Goal: Task Accomplishment & Management: Complete application form

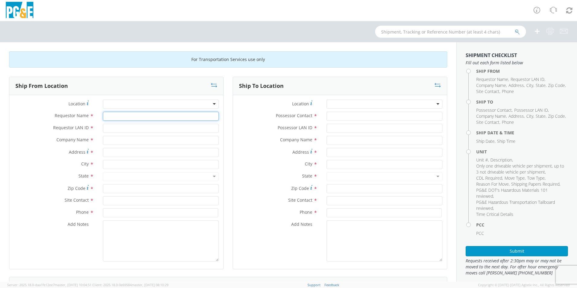
click at [120, 118] on input "Requestor Name *" at bounding box center [161, 116] width 116 height 9
type input "[PERSON_NAME]"
type input "A9HU"
type input "PG&E"
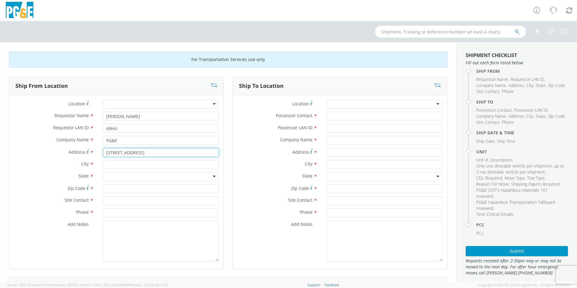
type input "[STREET_ADDRESS]"
type input "Antioch"
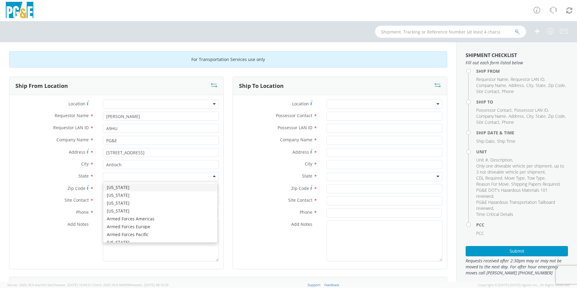
type input "c"
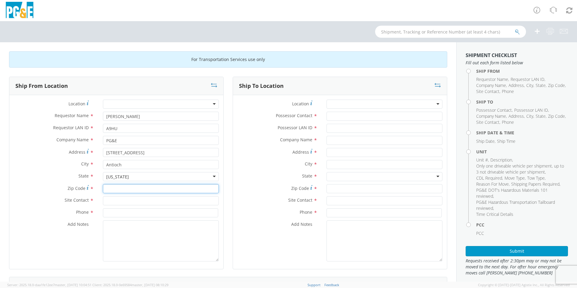
click at [117, 189] on input "Zip Code *" at bounding box center [161, 188] width 116 height 9
type input "94509"
click at [109, 200] on input "text" at bounding box center [161, 200] width 116 height 9
type input "[PERSON_NAME]"
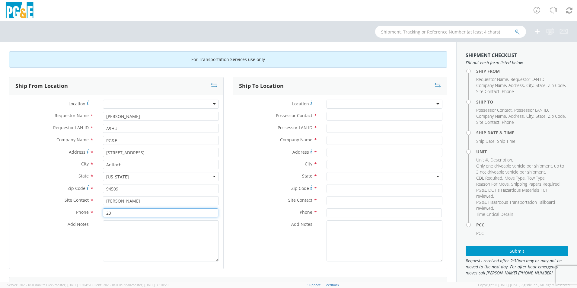
type input "2"
type input "[PHONE_NUMBER]"
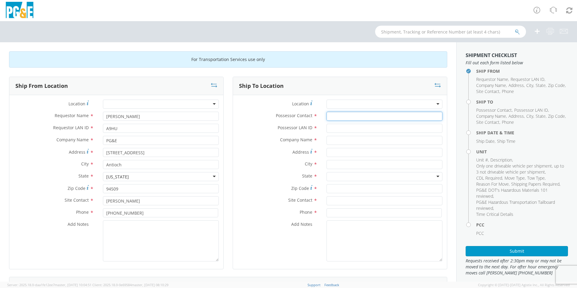
click at [333, 117] on input "Possessor Contact *" at bounding box center [385, 116] width 116 height 9
type input "S"
type input "a"
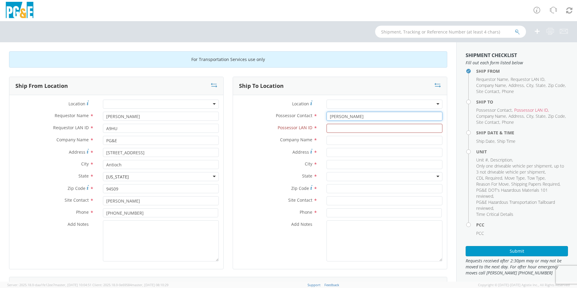
type input "[PERSON_NAME]"
type input "a9HU"
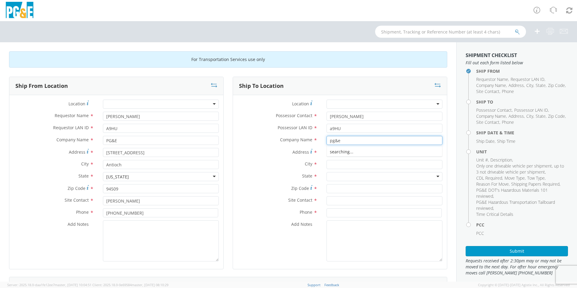
type input "pg&e"
type input "[STREET_ADDRESS]"
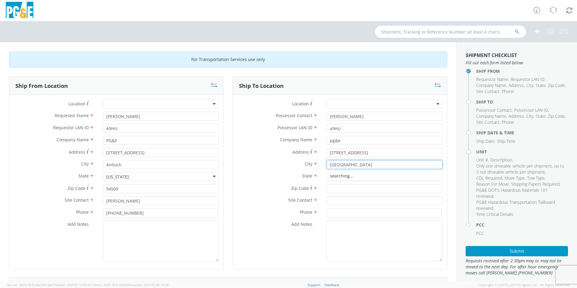
type input "[GEOGRAPHIC_DATA]"
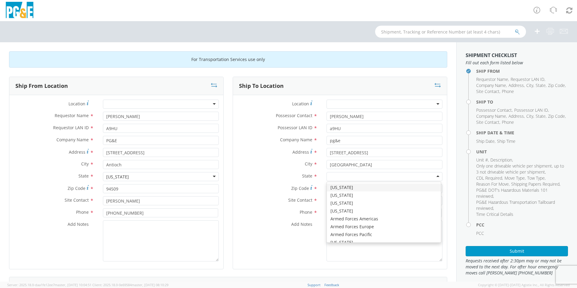
type input "c"
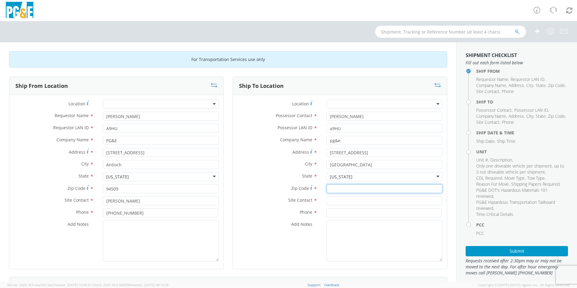
click at [335, 186] on input "Zip Code *" at bounding box center [385, 188] width 116 height 9
type input "94518"
click at [329, 204] on input "text" at bounding box center [385, 200] width 116 height 9
type input "[PERSON_NAME]"
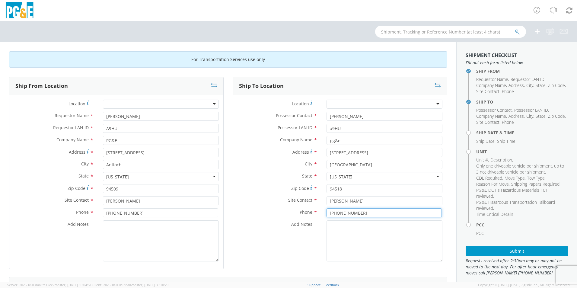
scroll to position [121, 0]
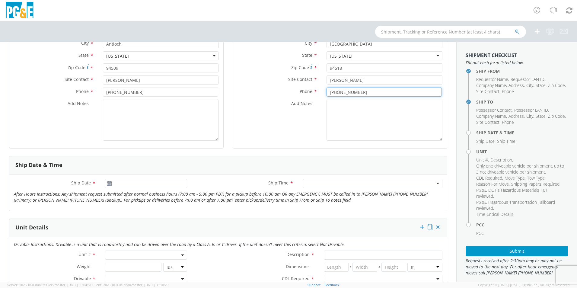
type input "[PHONE_NUMBER]"
click at [135, 183] on input "[DATE]" at bounding box center [146, 183] width 82 height 9
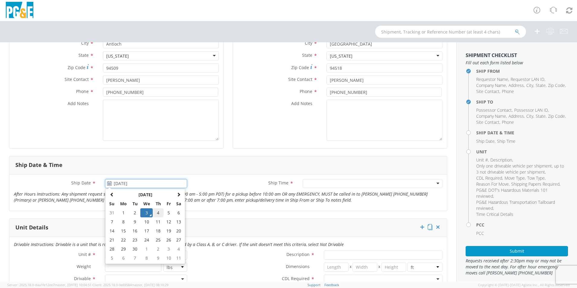
click at [158, 212] on td "4" at bounding box center [158, 212] width 11 height 9
type input "[DATE]"
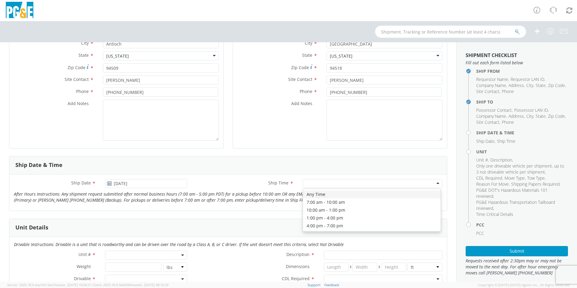
click at [306, 185] on div at bounding box center [373, 183] width 140 height 9
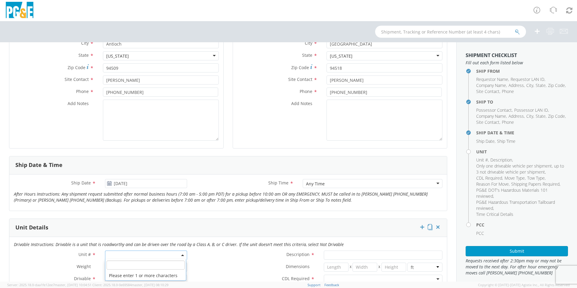
click at [133, 250] on span at bounding box center [146, 254] width 82 height 9
click at [125, 262] on input "search" at bounding box center [146, 264] width 78 height 9
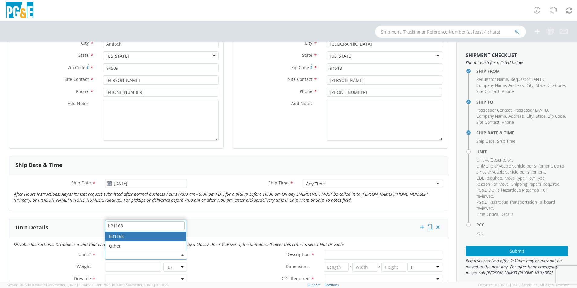
type input "b31168"
type input "TRUCK; TROUBLE W/AERIAL 4X4"
type input "19500"
select select "B31168"
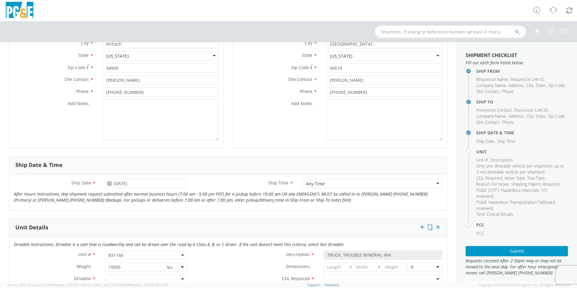
click at [215, 184] on label "Ship Time *" at bounding box center [245, 183] width 106 height 8
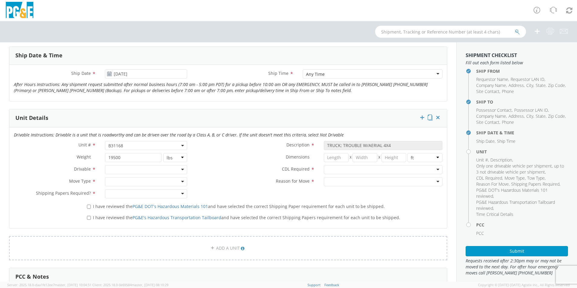
scroll to position [241, 0]
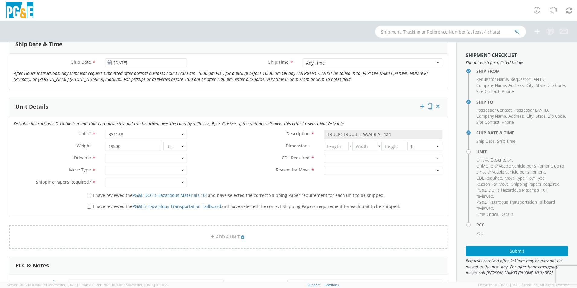
click at [125, 153] on div "Weight * 19500 lbs kgs" at bounding box center [100, 148] width 182 height 12
click at [126, 163] on div "Drivable * Drivable Not Drivable" at bounding box center [100, 160] width 182 height 12
click at [126, 158] on div at bounding box center [146, 158] width 82 height 9
click at [121, 169] on div at bounding box center [146, 170] width 82 height 9
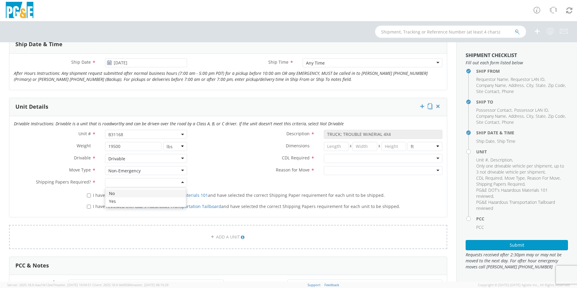
click at [126, 185] on div at bounding box center [146, 182] width 82 height 9
click at [91, 194] on label "I have reviewed the PG&E DOT's Hazardous Materials 101 and have selected the co…" at bounding box center [236, 194] width 299 height 7
click at [91, 194] on input "I have reviewed the PG&E DOT's Hazardous Materials 101 and have selected the co…" at bounding box center [89, 195] width 4 height 4
checkbox input "true"
click at [88, 206] on input "I have reviewed the PG&E's Hazardous Transportation Tailboard and have selected…" at bounding box center [89, 207] width 4 height 4
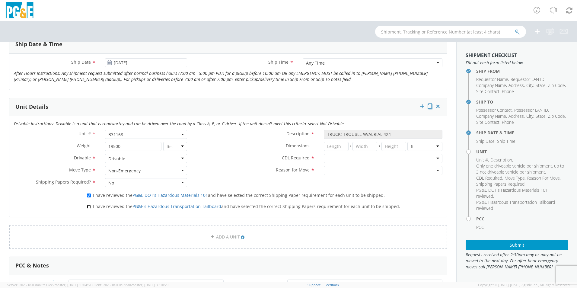
checkbox input "true"
click at [324, 158] on div at bounding box center [383, 158] width 119 height 9
click at [337, 173] on div at bounding box center [383, 170] width 119 height 9
click at [274, 180] on div "Unit # * B31168 B31168 Description * TRUCK; TROUBLE W/AERIAL 4X4 Weight * 19500…" at bounding box center [228, 160] width 438 height 60
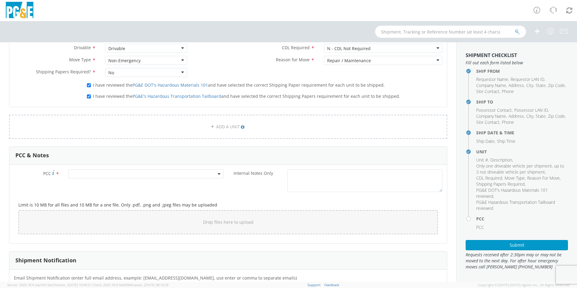
scroll to position [362, 0]
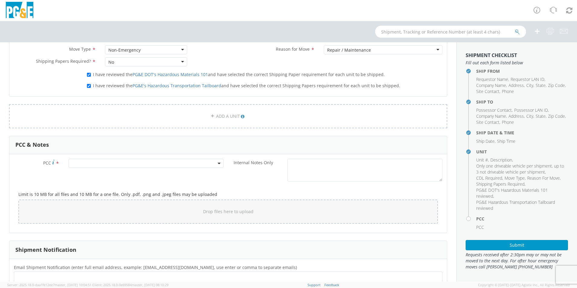
click at [104, 165] on span at bounding box center [146, 163] width 155 height 9
click at [105, 172] on input "number" at bounding box center [145, 173] width 150 height 9
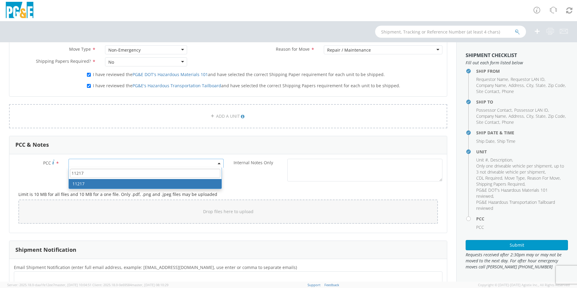
type input "11217"
select select "11217"
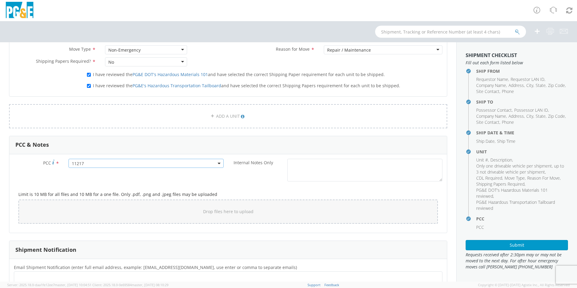
click at [182, 184] on div "Limit is 10 MB for all files and 10 MB for a one file. Only .pdf, .png and .jpe…" at bounding box center [228, 206] width 429 height 44
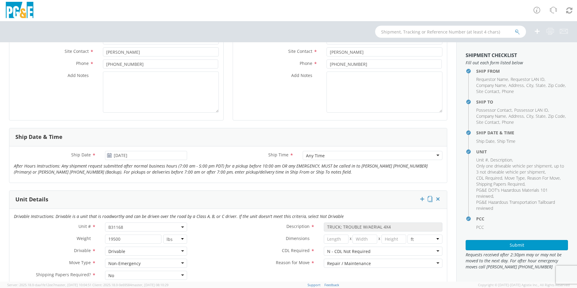
scroll to position [151, 0]
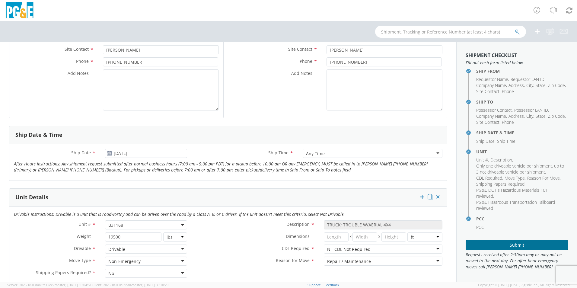
click at [528, 244] on button "Submit" at bounding box center [517, 245] width 102 height 10
